Goal: Information Seeking & Learning: Compare options

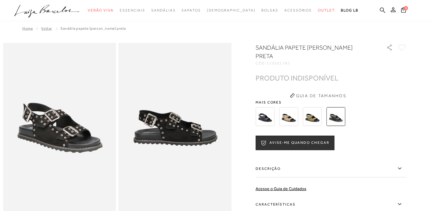
click at [291, 111] on img at bounding box center [288, 116] width 19 height 19
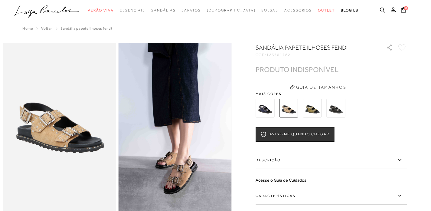
click at [270, 102] on img at bounding box center [265, 108] width 19 height 19
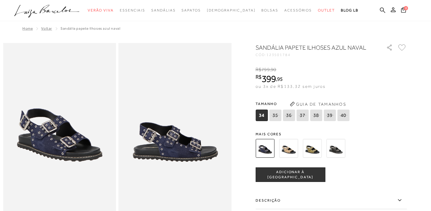
click at [290, 114] on icon at bounding box center [289, 115] width 8 height 8
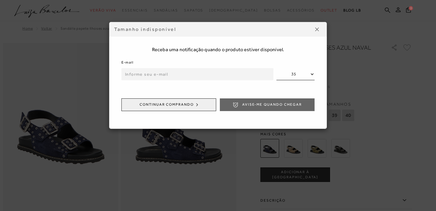
click at [316, 27] on button at bounding box center [317, 30] width 10 height 10
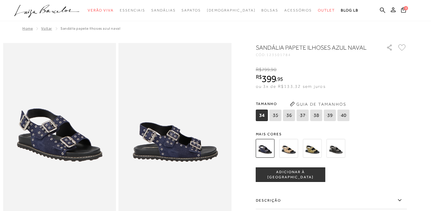
click at [317, 114] on icon at bounding box center [316, 115] width 8 height 8
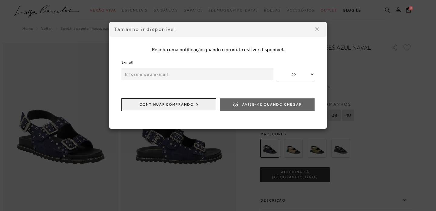
click at [318, 28] on img at bounding box center [317, 30] width 4 height 4
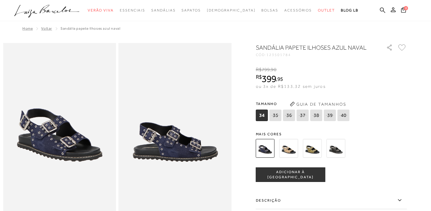
click at [290, 153] on img at bounding box center [288, 148] width 19 height 19
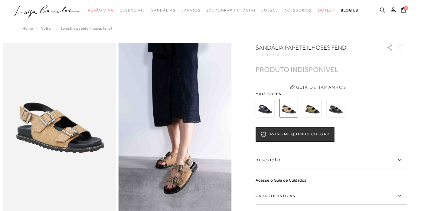
click at [267, 109] on img at bounding box center [265, 108] width 19 height 19
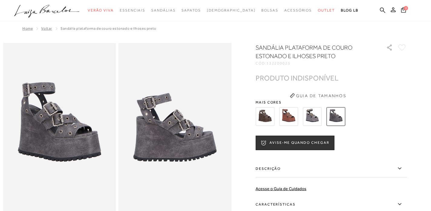
click at [318, 116] on img at bounding box center [312, 116] width 19 height 19
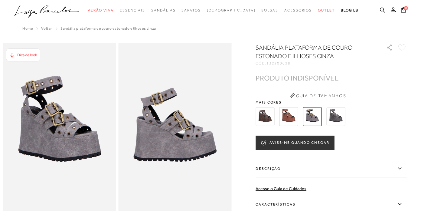
click at [336, 118] on img at bounding box center [336, 116] width 19 height 19
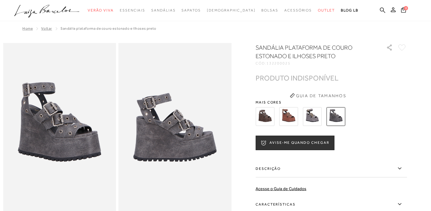
click at [314, 118] on img at bounding box center [312, 116] width 19 height 19
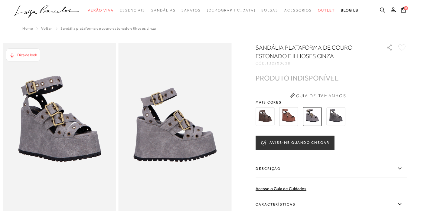
click at [301, 116] on div at bounding box center [324, 116] width 141 height 22
click at [292, 116] on img at bounding box center [288, 116] width 19 height 19
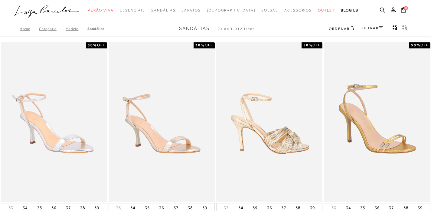
click at [271, 116] on img at bounding box center [270, 122] width 106 height 160
